Goal: Check status: Check status

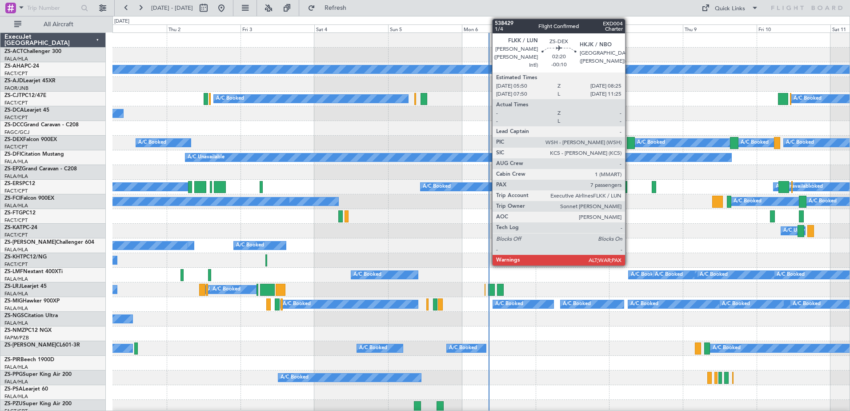
click at [629, 139] on div at bounding box center [631, 143] width 8 height 12
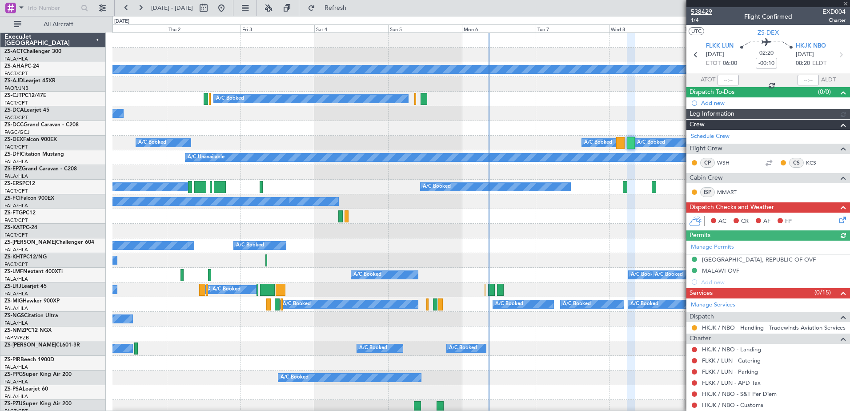
click at [705, 10] on span "538429" at bounding box center [701, 11] width 21 height 9
drag, startPoint x: 245, startPoint y: 6, endPoint x: 235, endPoint y: 11, distance: 11.3
click at [228, 7] on button at bounding box center [221, 8] width 14 height 14
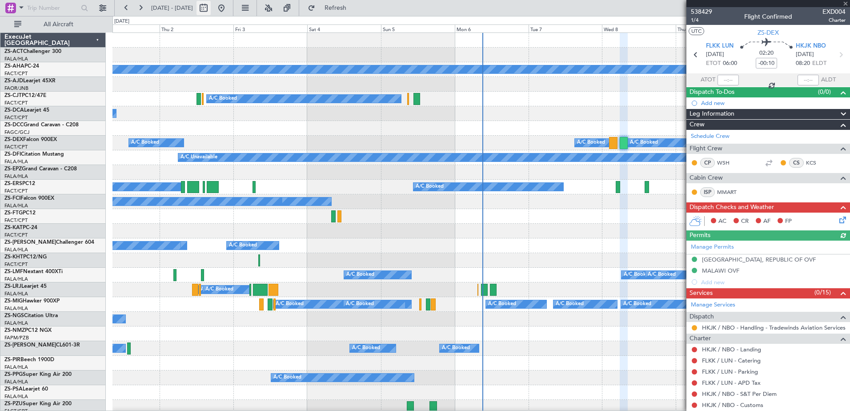
click at [211, 8] on button at bounding box center [203, 8] width 14 height 14
select select "10"
select select "2025"
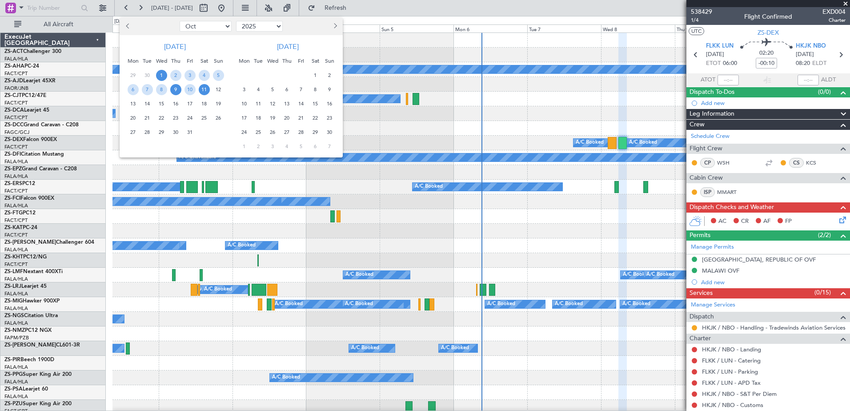
click at [176, 88] on span "9" at bounding box center [175, 89] width 11 height 11
click at [164, 88] on span "8" at bounding box center [161, 89] width 11 height 11
click at [187, 89] on span "10" at bounding box center [189, 89] width 11 height 11
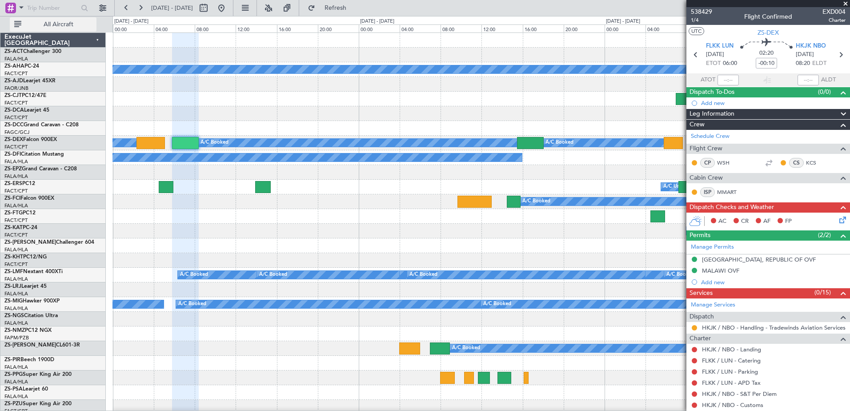
click at [55, 28] on span "All Aircraft" at bounding box center [58, 24] width 71 height 6
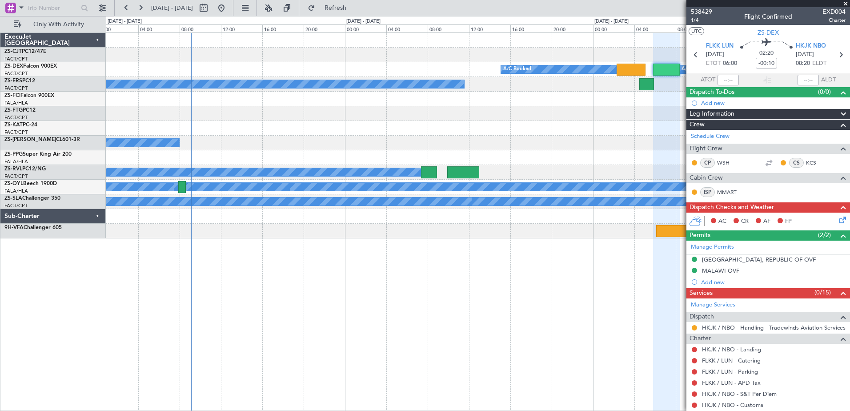
click at [695, 317] on fb-app "[DATE] - [DATE] Refresh Quick Links Only With Activity A/C Booked A/C Booked A/…" at bounding box center [425, 209] width 850 height 404
